Goal: Navigation & Orientation: Find specific page/section

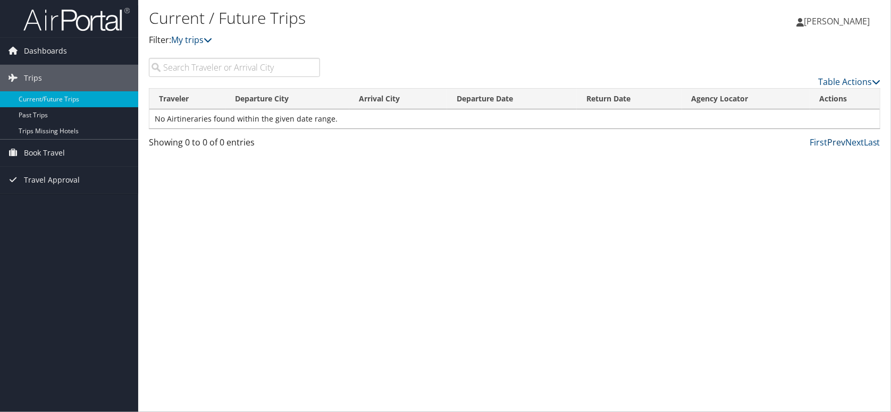
click at [833, 145] on link "Prev" at bounding box center [836, 143] width 18 height 12
click at [861, 144] on link "Next" at bounding box center [854, 143] width 19 height 12
click at [44, 120] on link "Past Trips" at bounding box center [69, 115] width 138 height 16
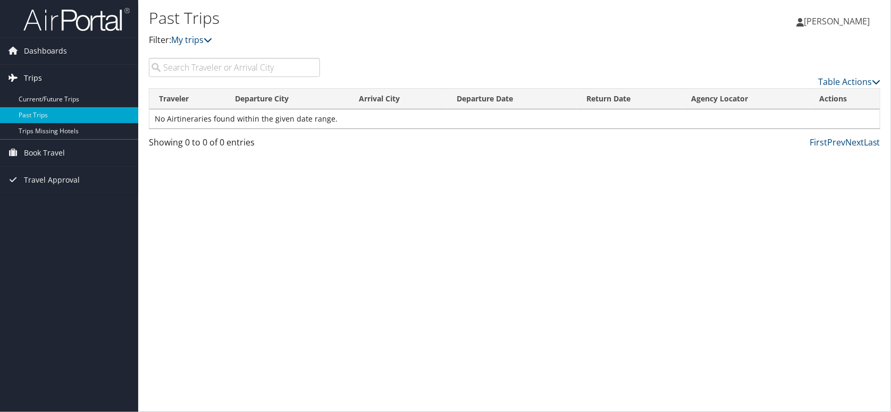
click at [38, 81] on span "Trips" at bounding box center [33, 78] width 18 height 27
